Goal: Check status: Check status

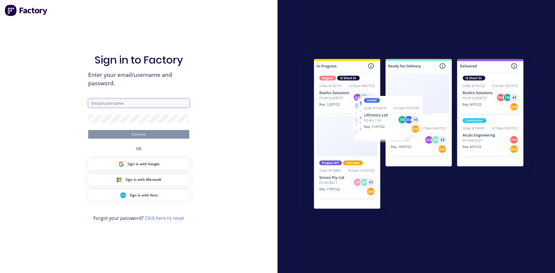
click at [132, 100] on input "text" at bounding box center [138, 103] width 101 height 9
type input "[PERSON_NAME][EMAIL_ADDRESS][DOMAIN_NAME]"
click at [138, 134] on button "Continue" at bounding box center [138, 134] width 101 height 9
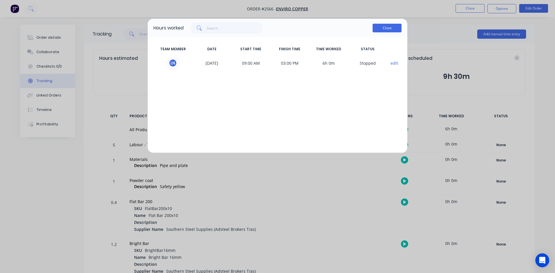
click at [382, 27] on button "Close" at bounding box center [387, 28] width 29 height 9
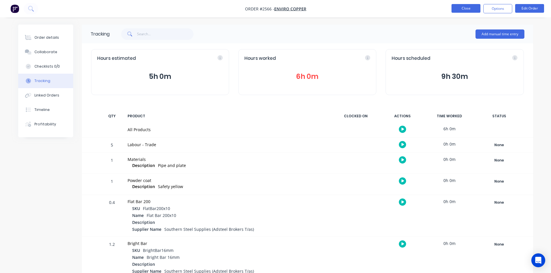
click at [473, 10] on button "Close" at bounding box center [465, 8] width 29 height 9
